Goal: Check status

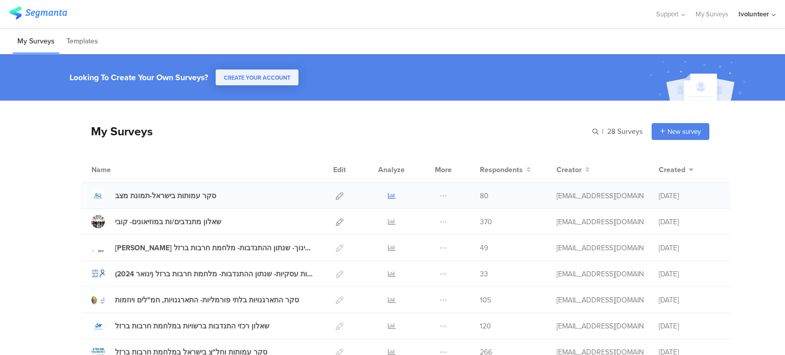
click at [388, 194] on icon at bounding box center [392, 196] width 8 height 8
